Goal: Transaction & Acquisition: Register for event/course

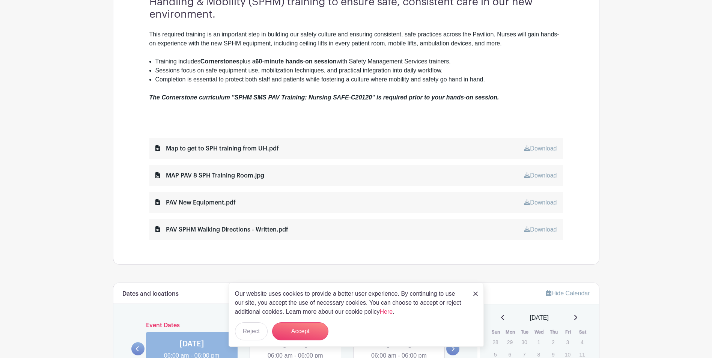
click at [545, 204] on link "Download" at bounding box center [540, 202] width 33 height 6
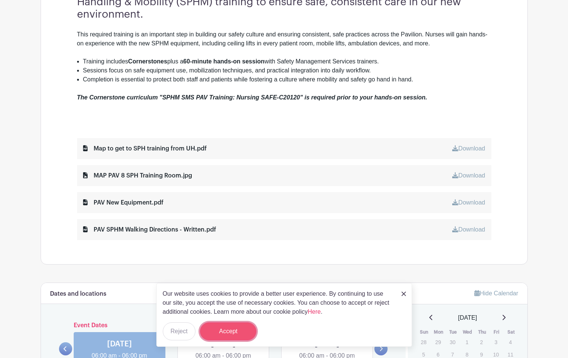
click at [243, 327] on button "Accept" at bounding box center [228, 332] width 56 height 18
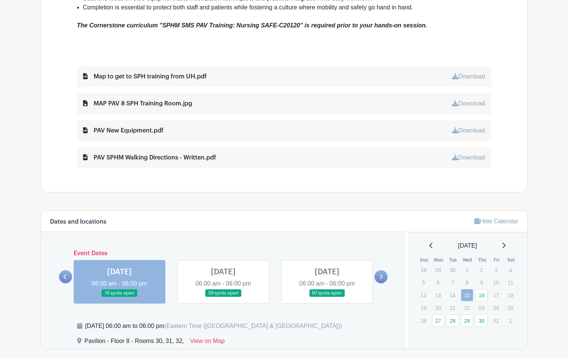
scroll to position [376, 0]
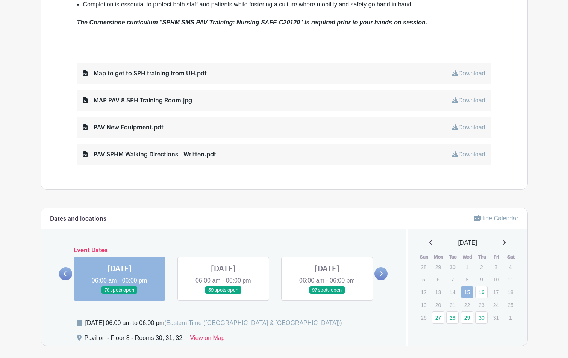
click at [119, 294] on link at bounding box center [119, 294] width 0 height 0
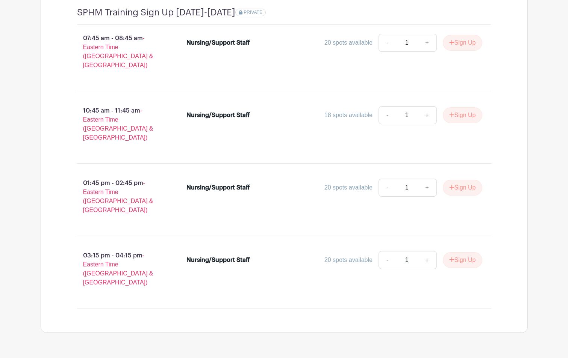
scroll to position [737, 0]
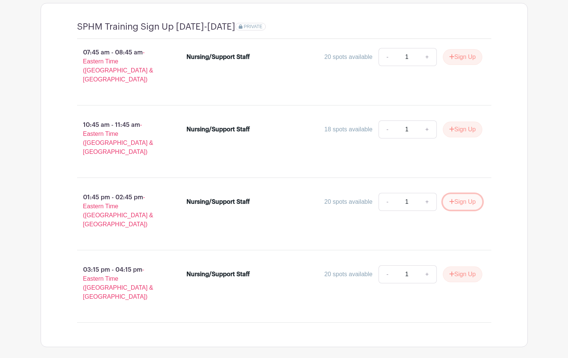
click at [460, 194] on button "Sign Up" at bounding box center [461, 202] width 39 height 16
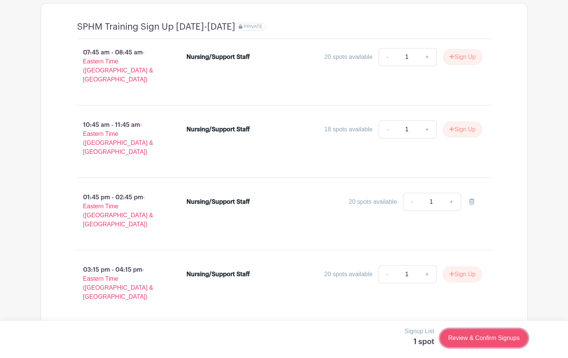
click at [470, 341] on link "Review & Confirm Signups" at bounding box center [483, 338] width 87 height 18
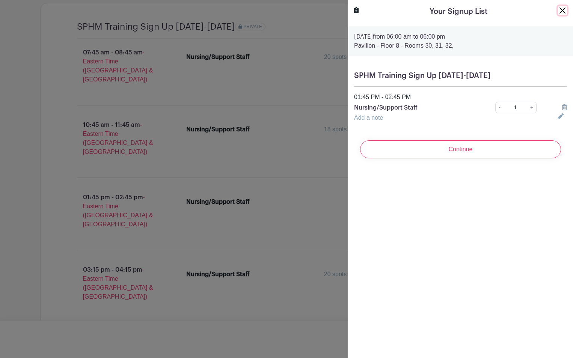
click at [560, 9] on button "Close" at bounding box center [562, 10] width 9 height 9
